Goal: Information Seeking & Learning: Learn about a topic

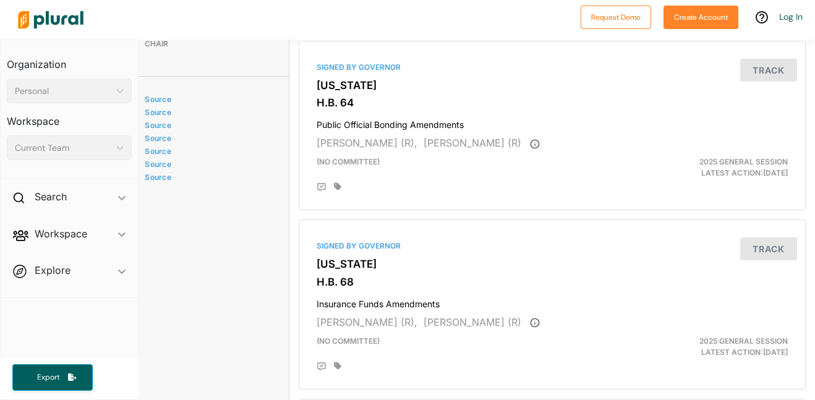
scroll to position [0, 9]
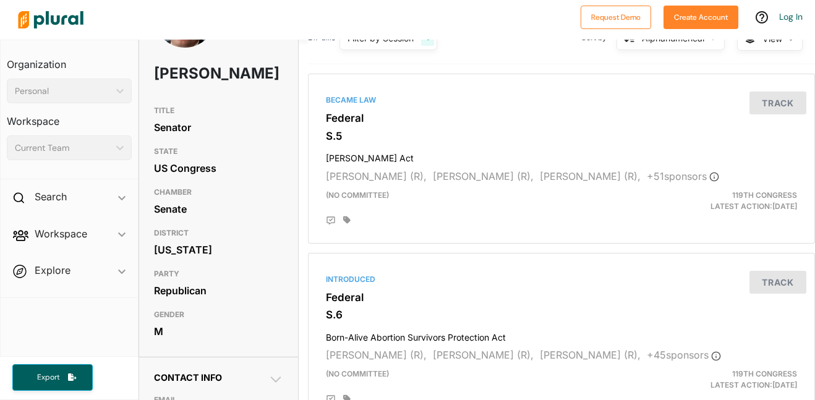
scroll to position [71, 0]
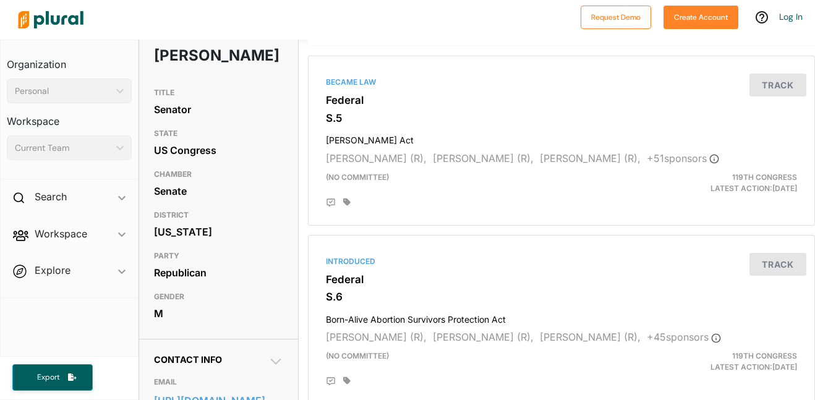
scroll to position [89, 0]
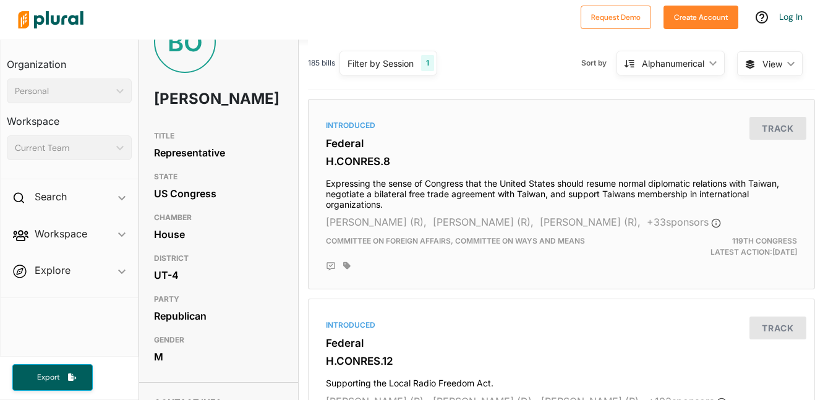
scroll to position [0, 1]
